Goal: Find specific page/section: Find specific page/section

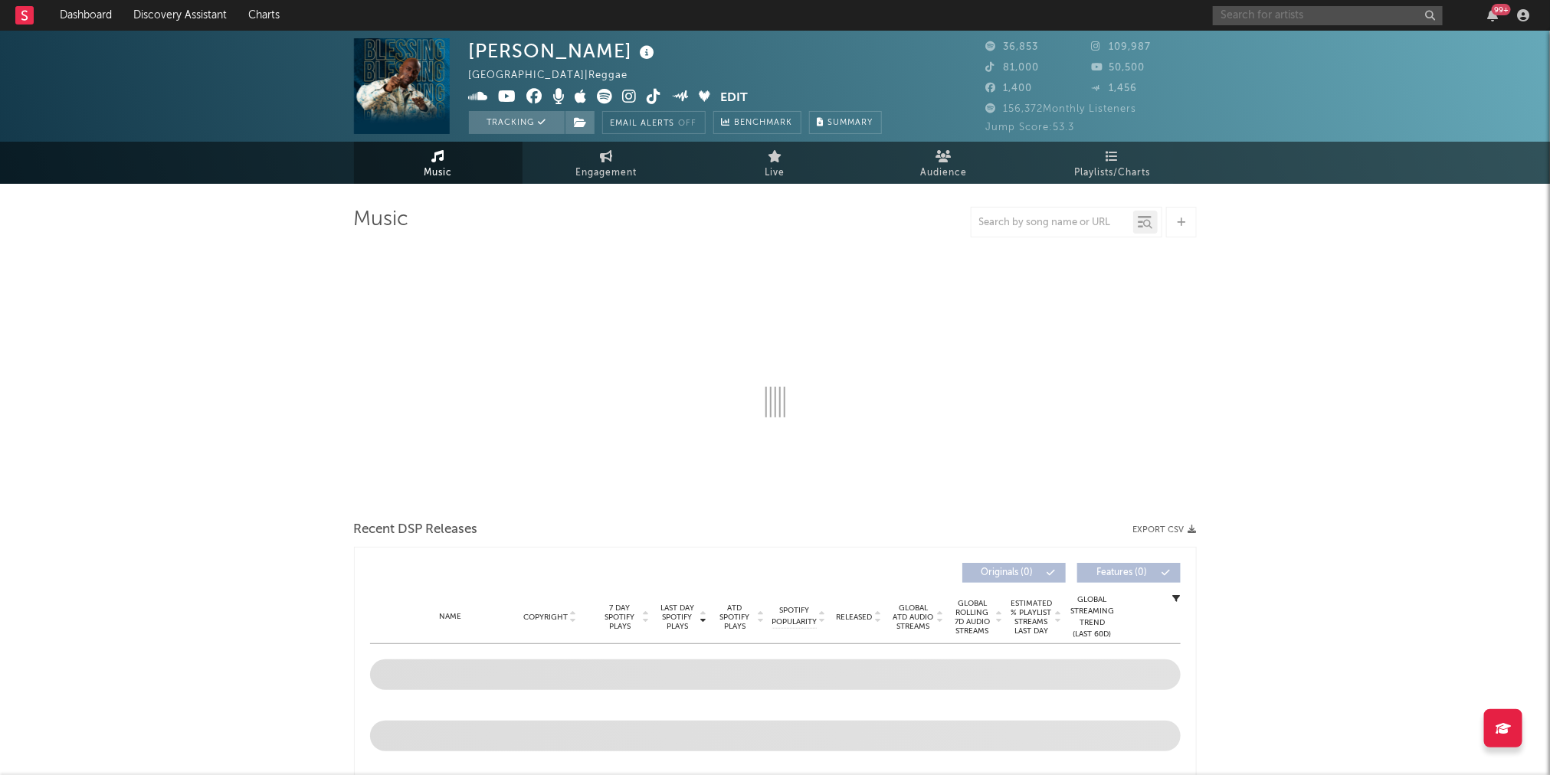
click at [1264, 11] on input "text" at bounding box center [1328, 15] width 230 height 19
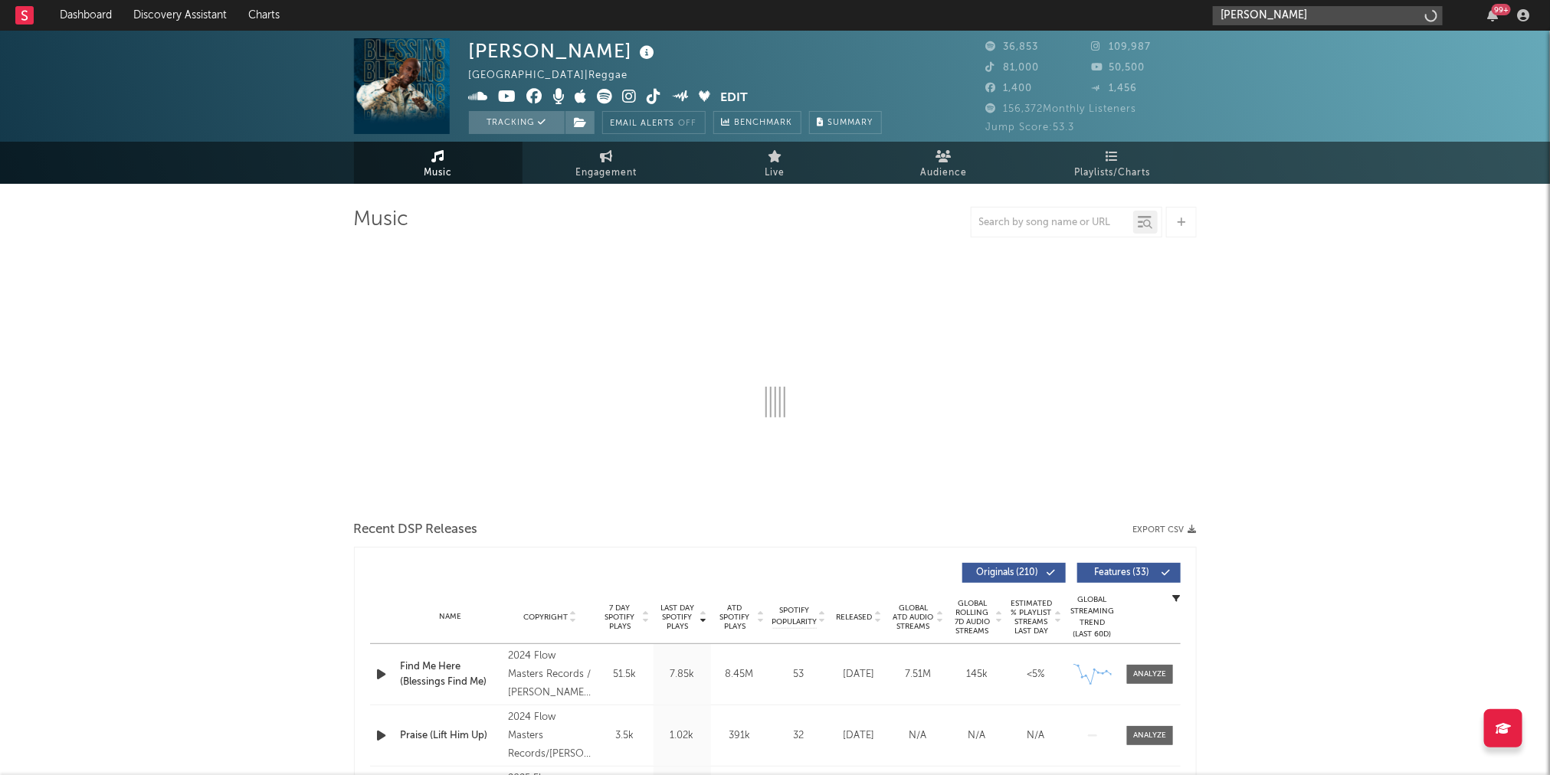
type input "[PERSON_NAME]"
click at [1263, 11] on input "[PERSON_NAME]" at bounding box center [1328, 15] width 230 height 19
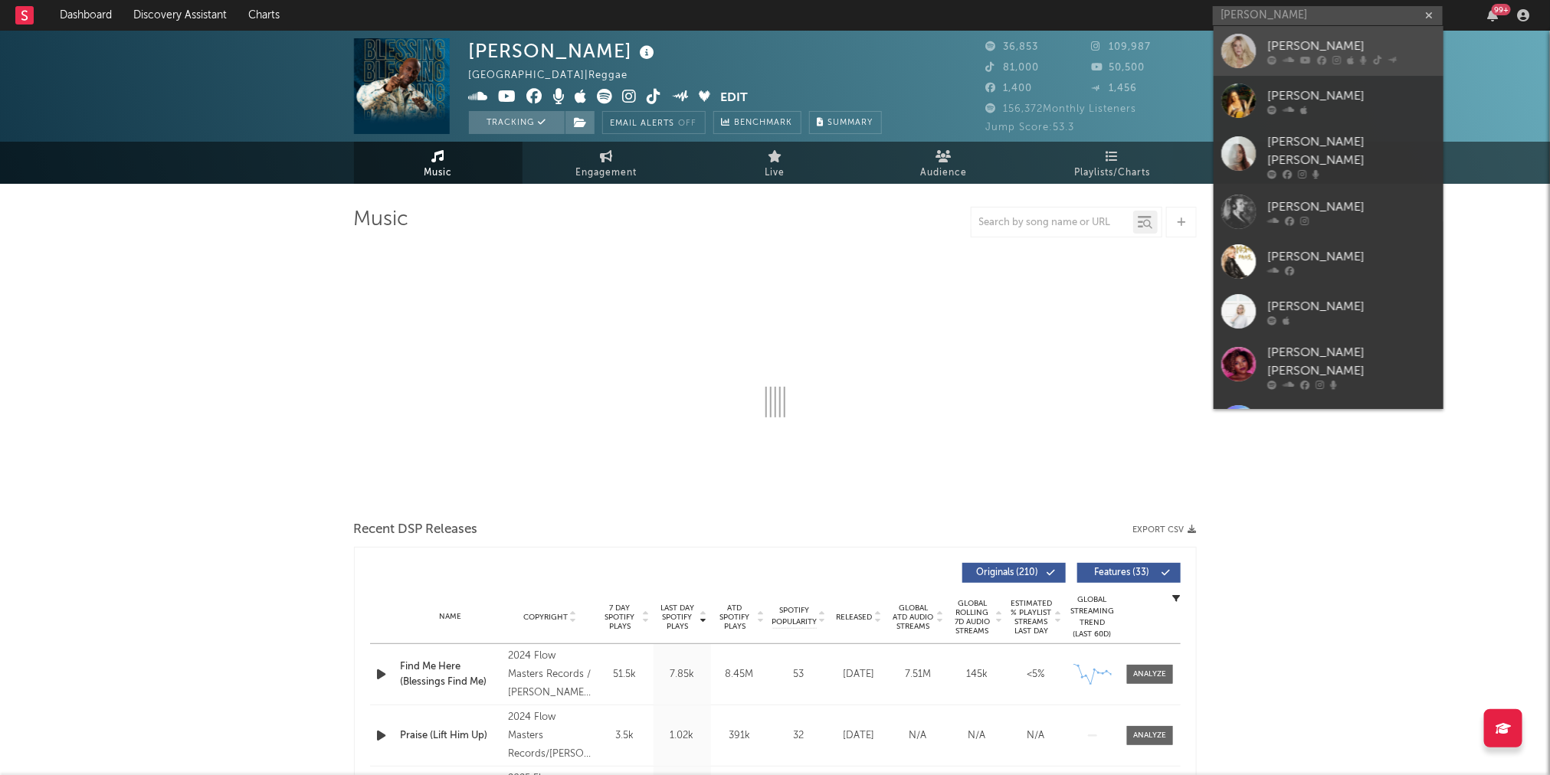
click at [1267, 53] on div "[PERSON_NAME]" at bounding box center [1351, 46] width 169 height 18
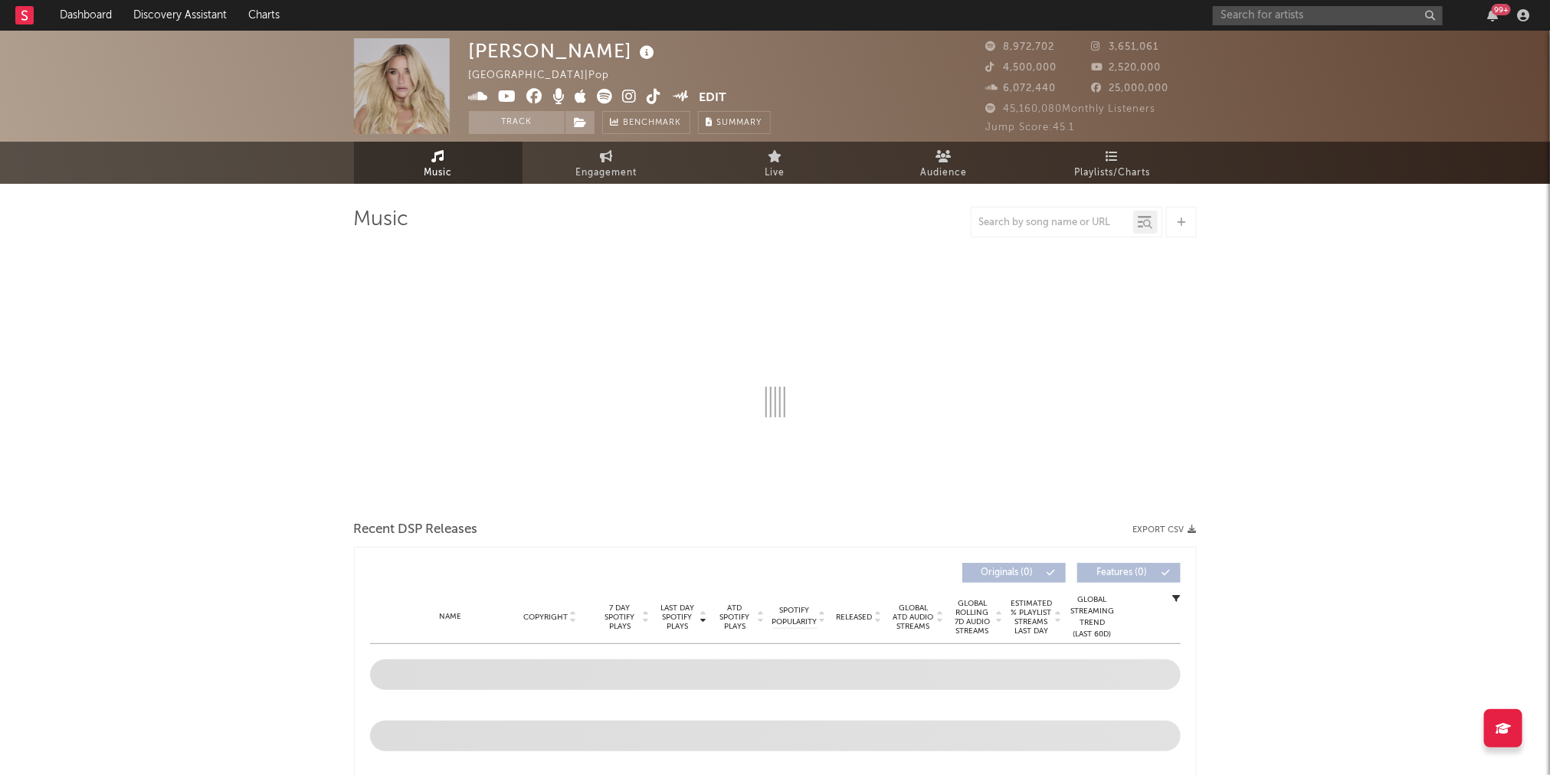
select select "6m"
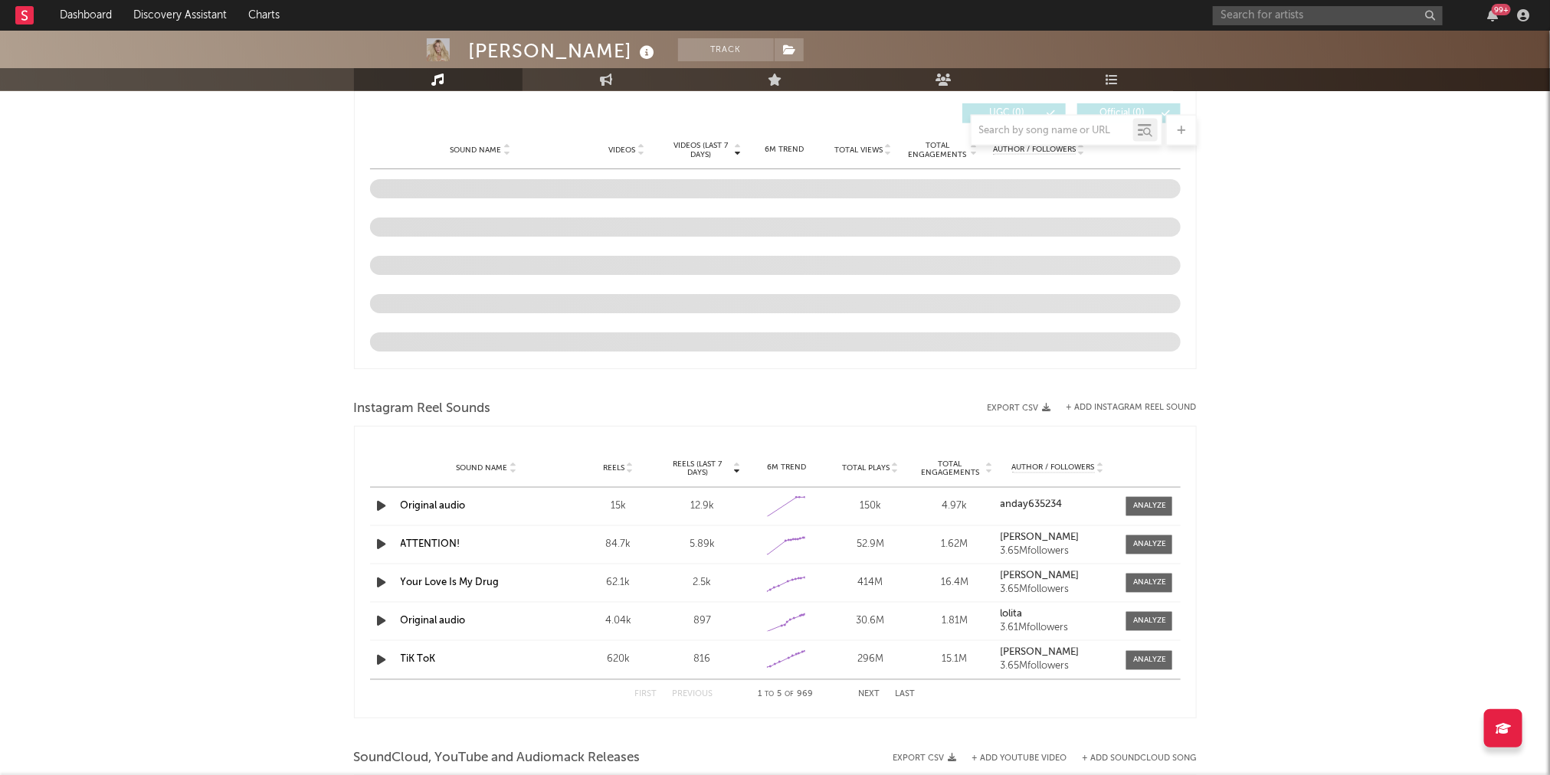
scroll to position [1081, 0]
